Goal: Navigation & Orientation: Find specific page/section

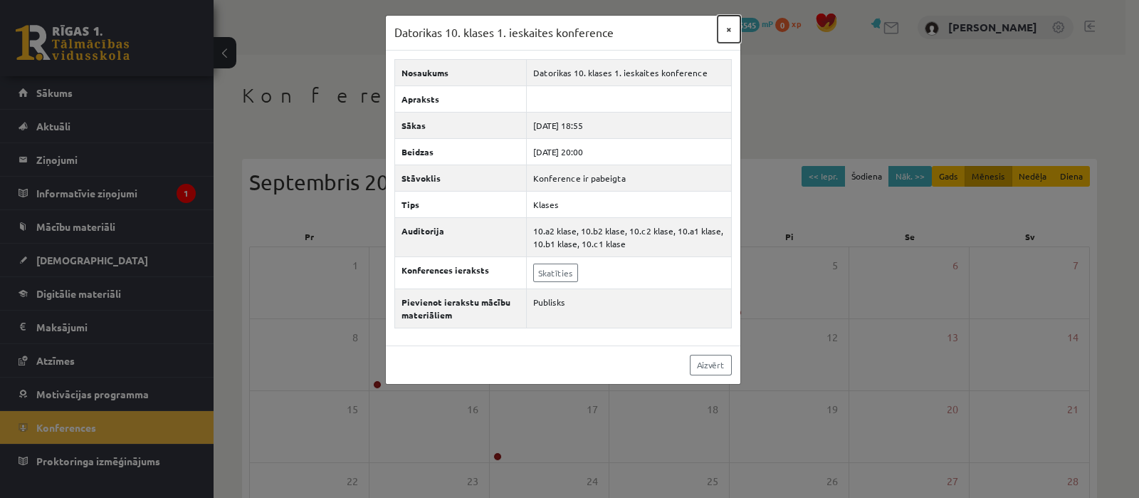
click at [729, 26] on button "×" at bounding box center [729, 29] width 23 height 27
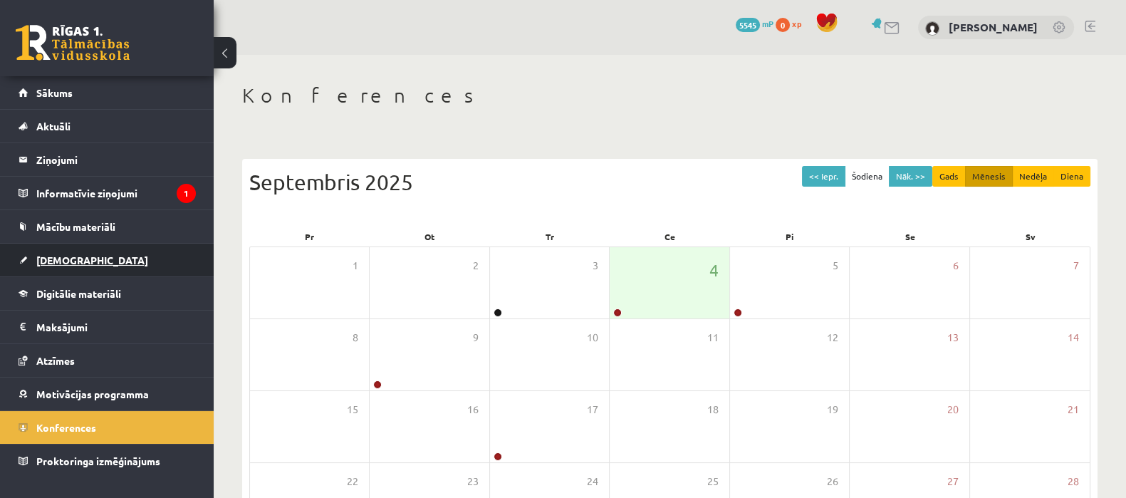
click at [61, 261] on span "[DEMOGRAPHIC_DATA]" at bounding box center [92, 259] width 112 height 13
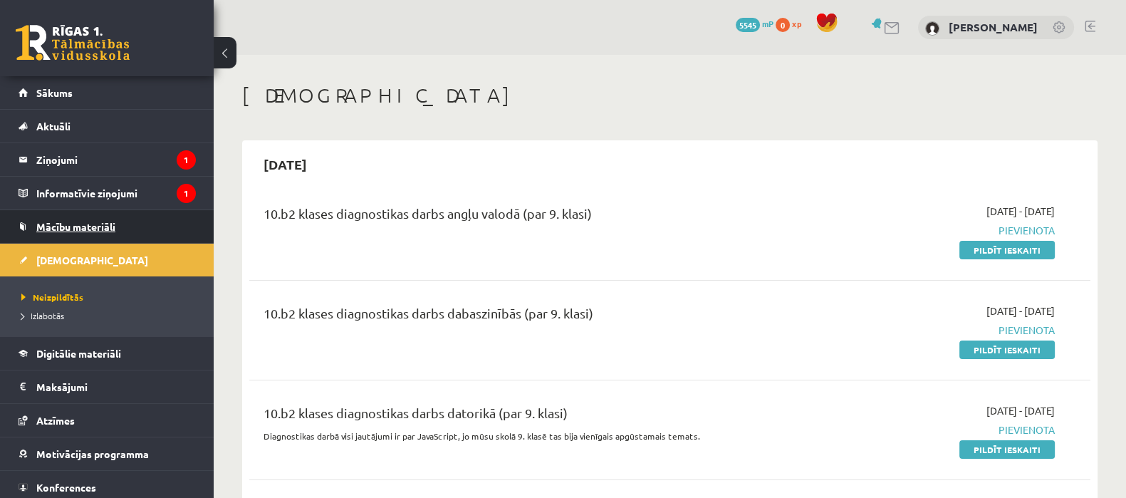
click at [68, 225] on span "Mācību materiāli" at bounding box center [75, 226] width 79 height 13
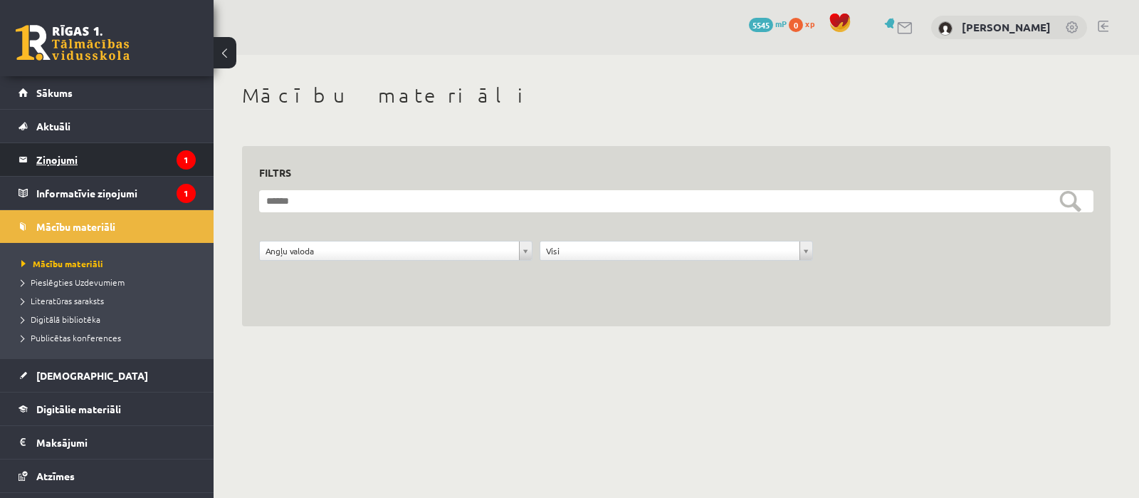
click at [49, 162] on legend "Ziņojumi 1" at bounding box center [115, 159] width 159 height 33
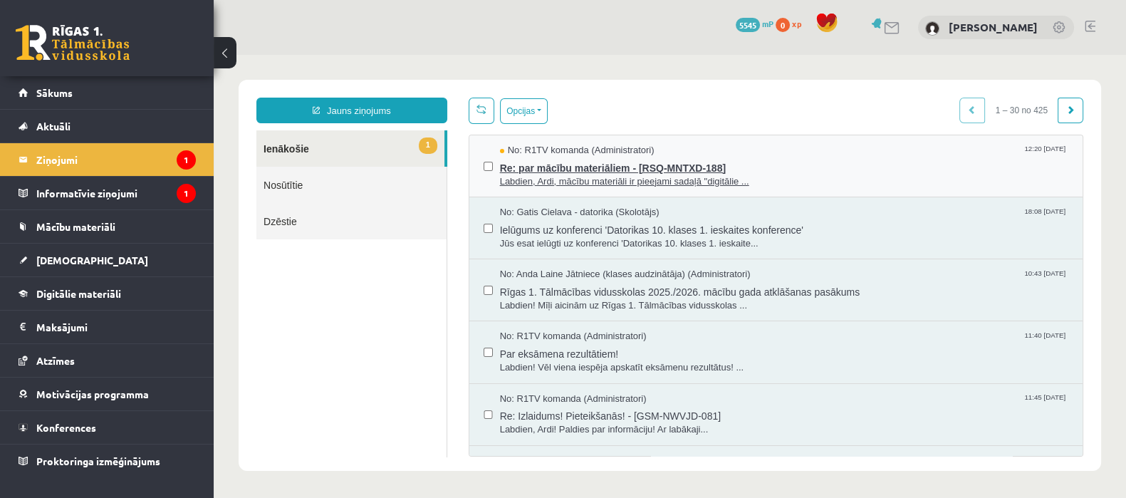
click at [587, 171] on span "Re: par mācību materiāliem - [RSQ-MNTXD-188]" at bounding box center [784, 166] width 568 height 18
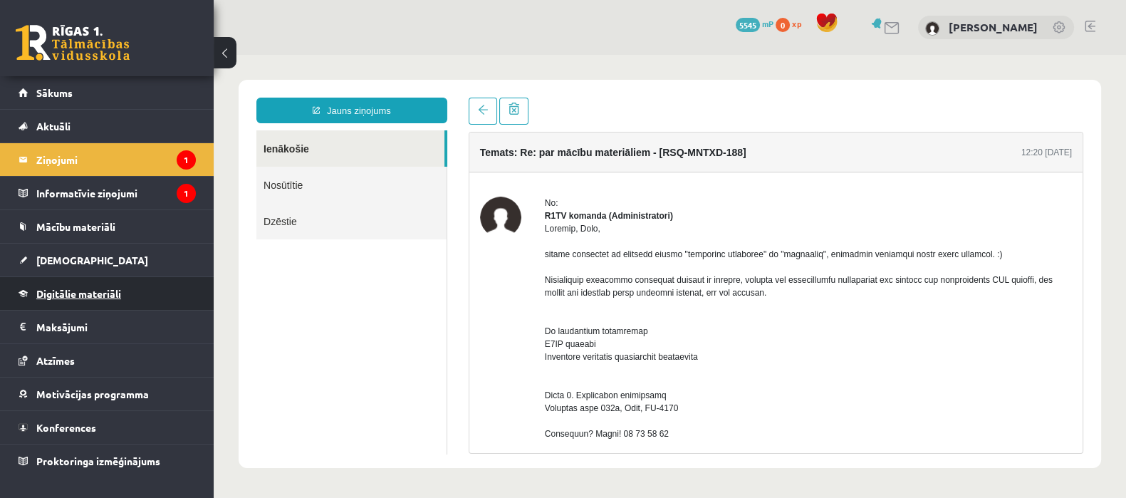
click at [63, 292] on span "Digitālie materiāli" at bounding box center [78, 293] width 85 height 13
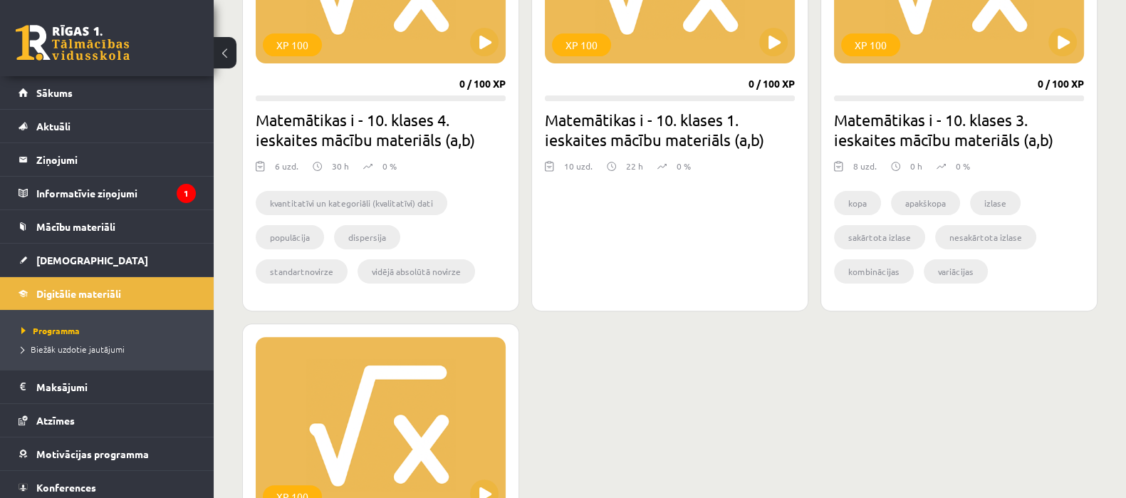
scroll to position [534, 0]
click at [63, 258] on span "[DEMOGRAPHIC_DATA]" at bounding box center [92, 259] width 112 height 13
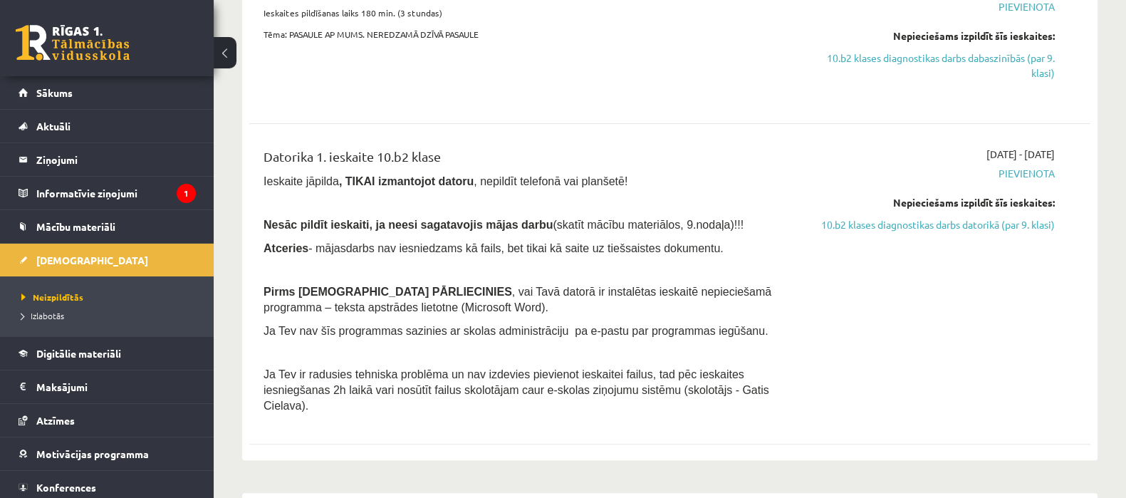
scroll to position [711, 0]
